Goal: Task Accomplishment & Management: Manage account settings

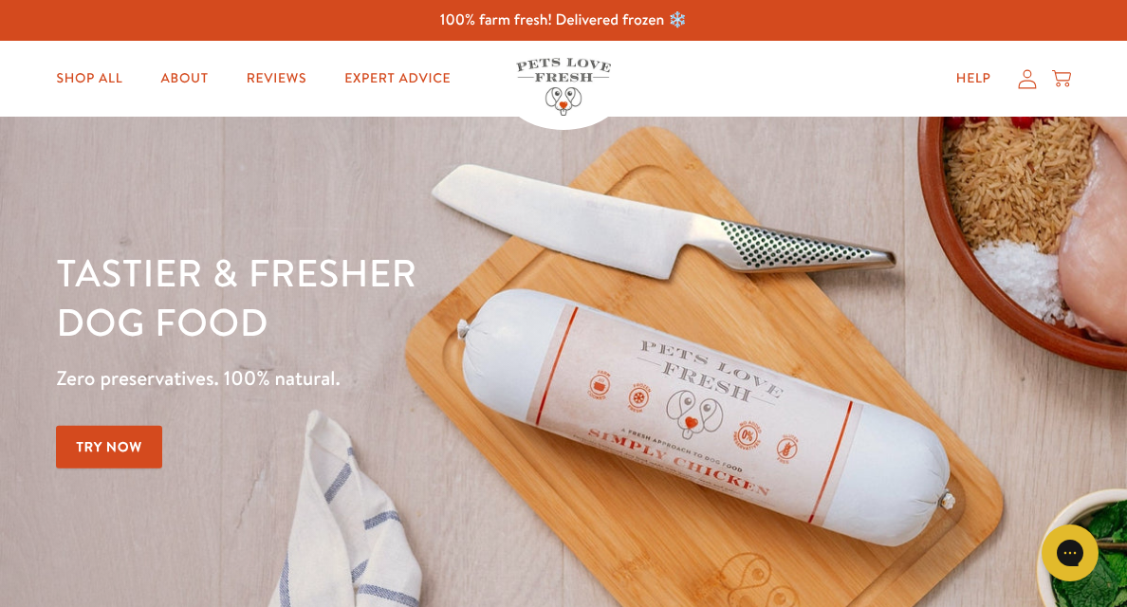
click at [1029, 89] on div "Help My account Cart" at bounding box center [1008, 79] width 141 height 38
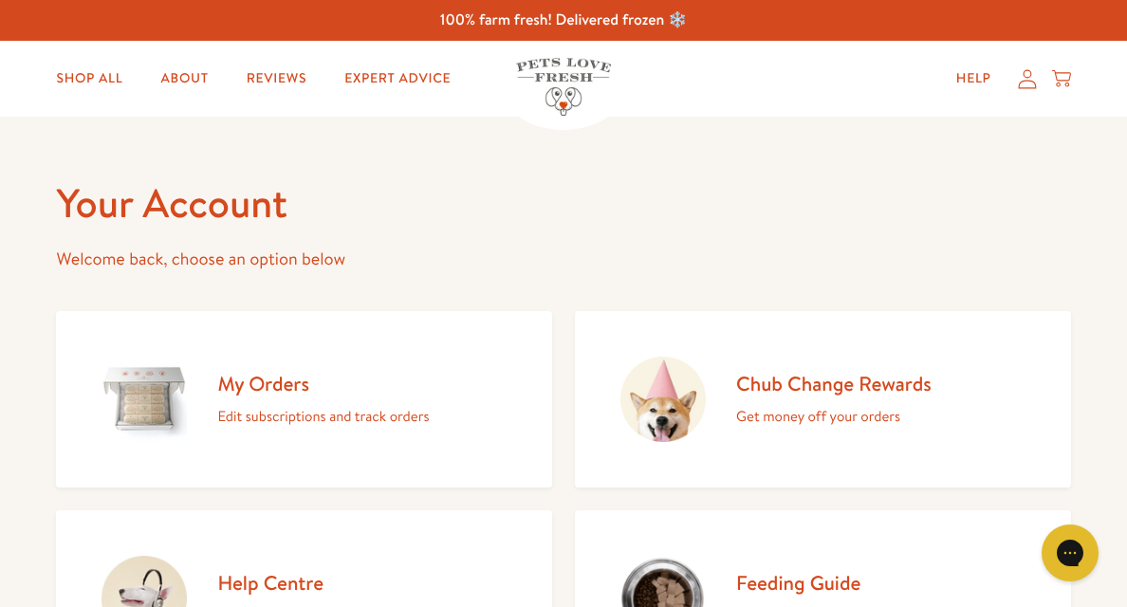
click at [349, 405] on p "Edit subscriptions and track orders" at bounding box center [323, 416] width 212 height 25
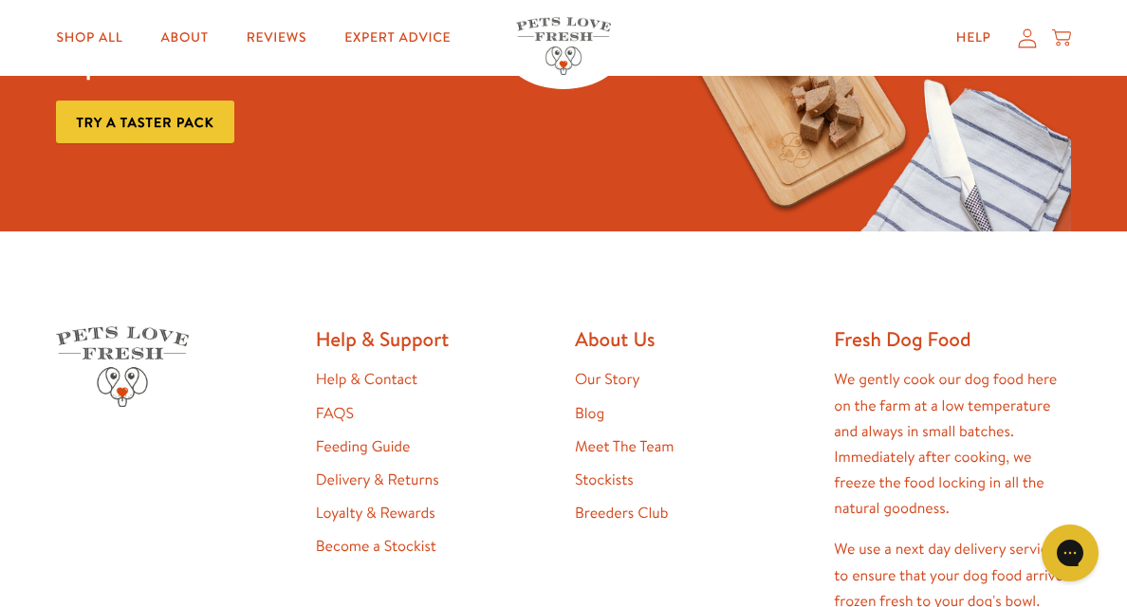
scroll to position [28, 0]
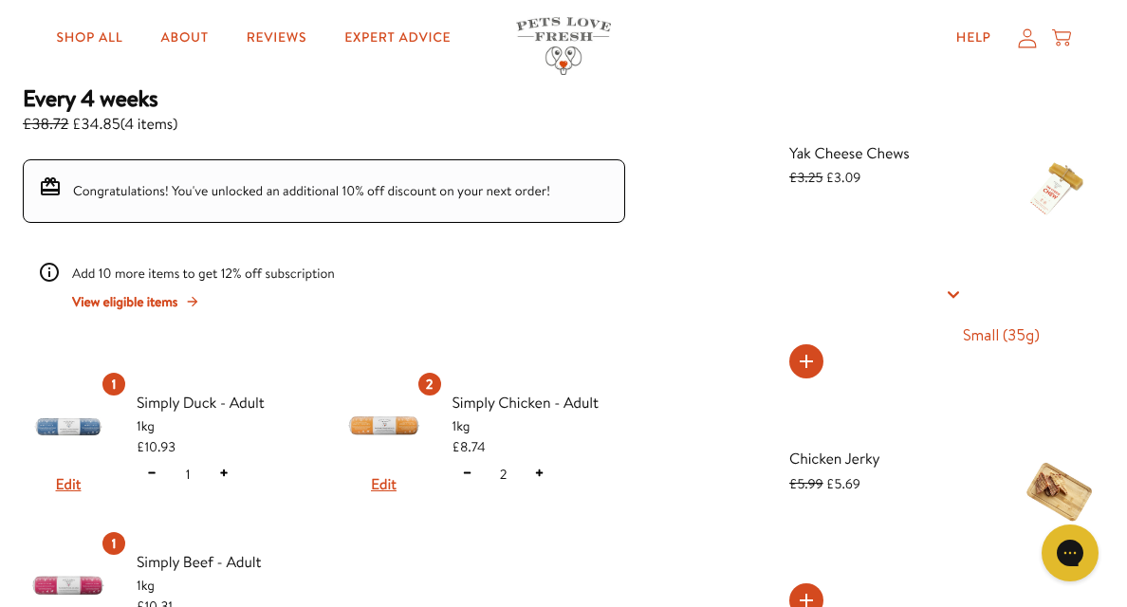
scroll to position [331, 0]
click at [239, 462] on button "+" at bounding box center [224, 475] width 30 height 26
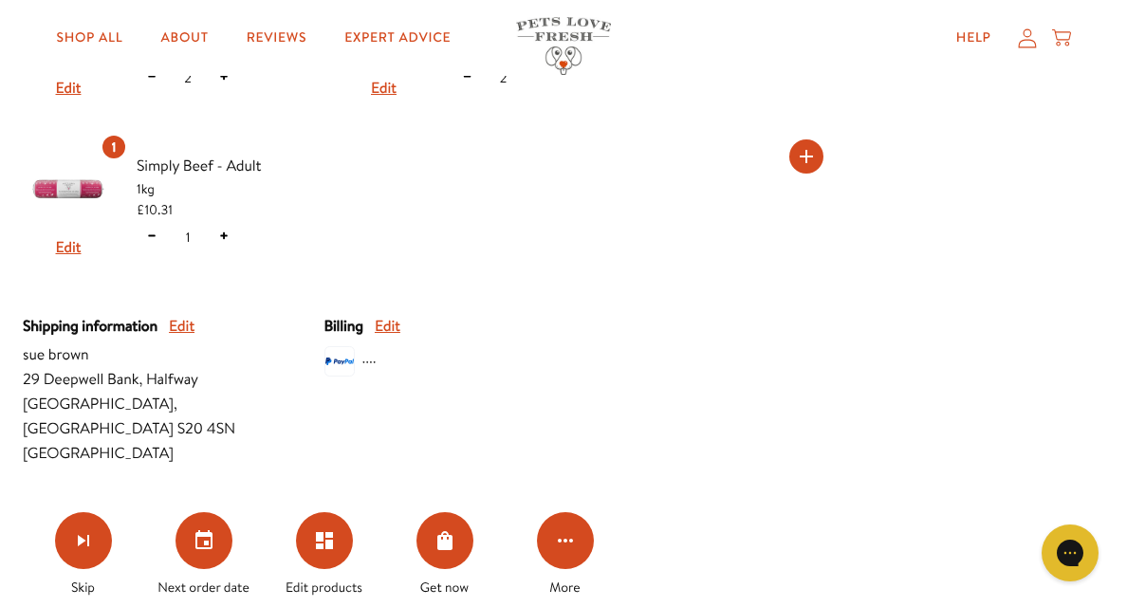
scroll to position [747, 0]
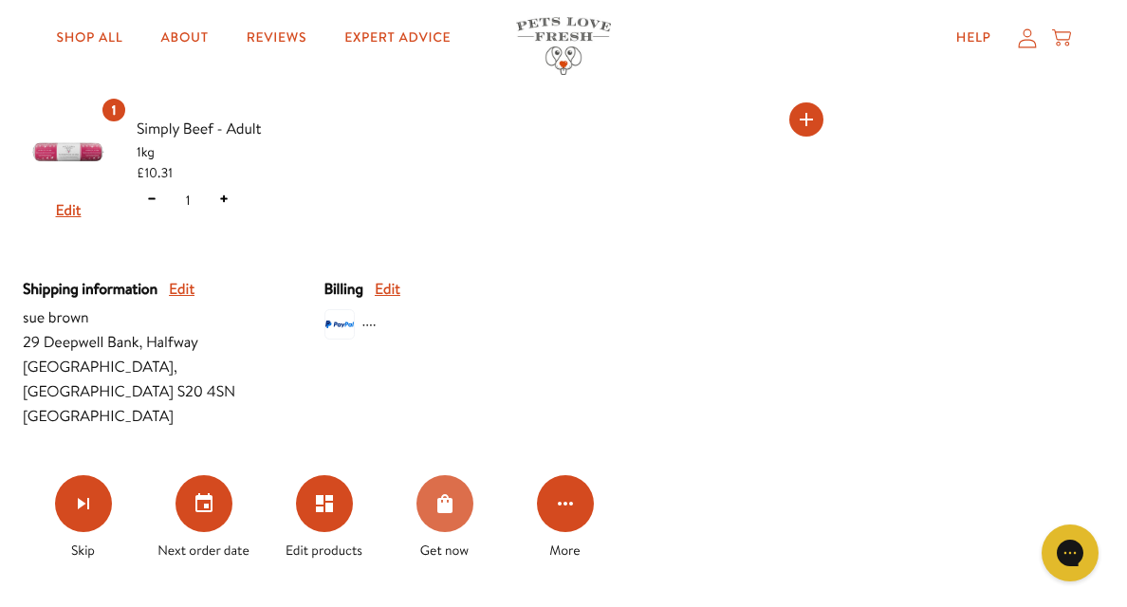
click at [453, 494] on icon "Order Now" at bounding box center [444, 503] width 15 height 19
